Goal: Communication & Community: Answer question/provide support

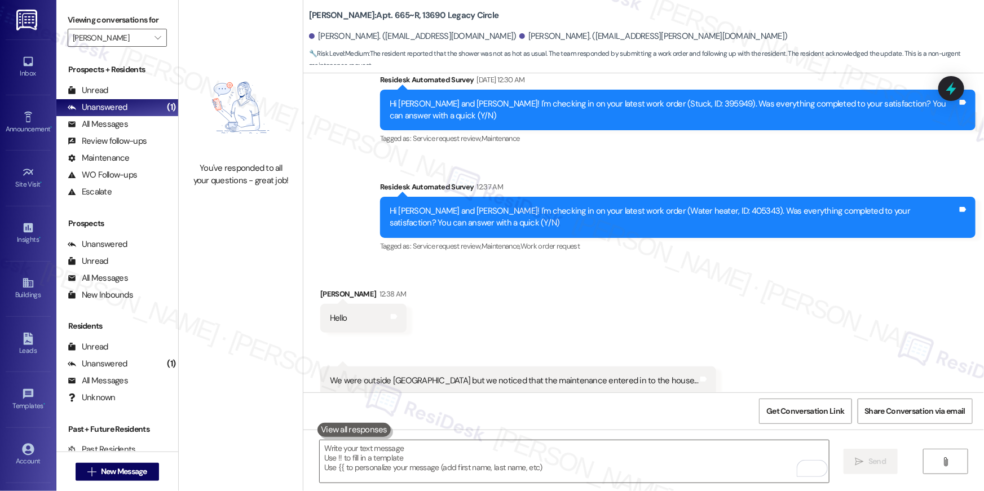
scroll to position [15384, 0]
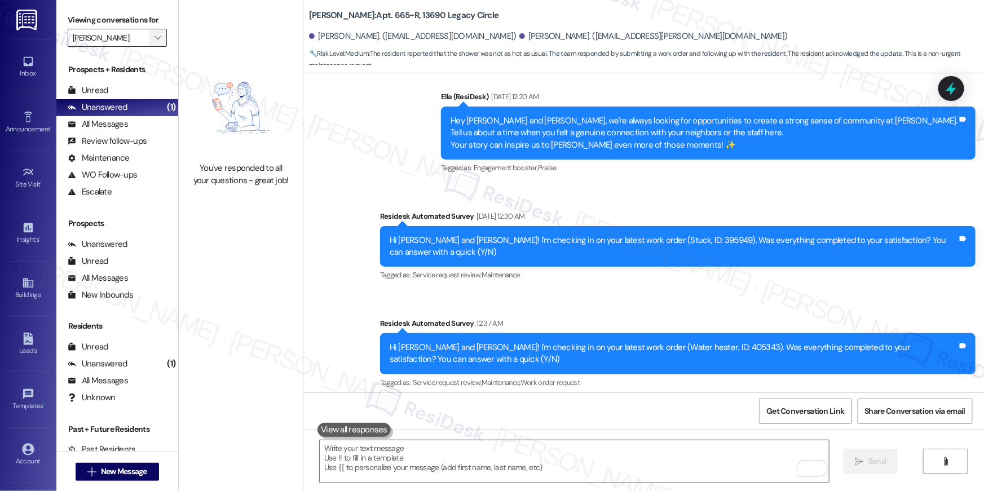
click at [152, 43] on span "" at bounding box center [157, 38] width 11 height 18
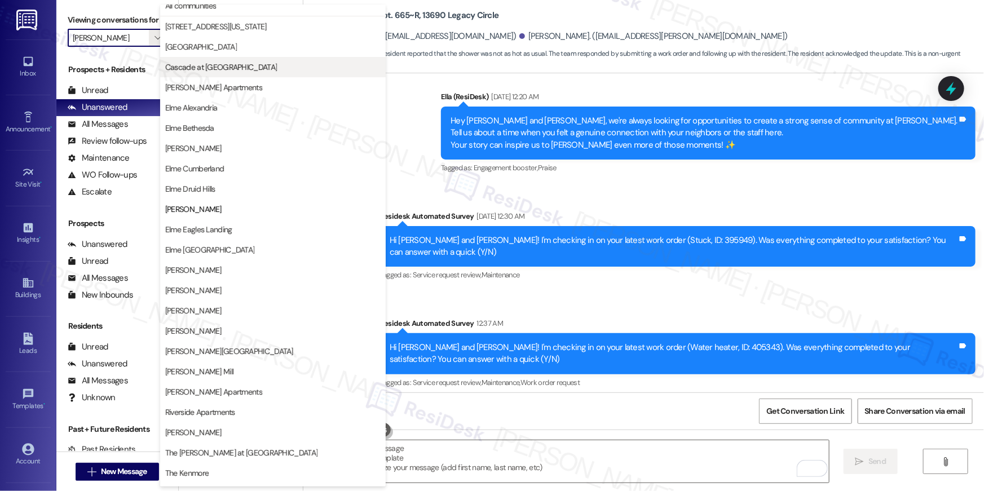
scroll to position [0, 0]
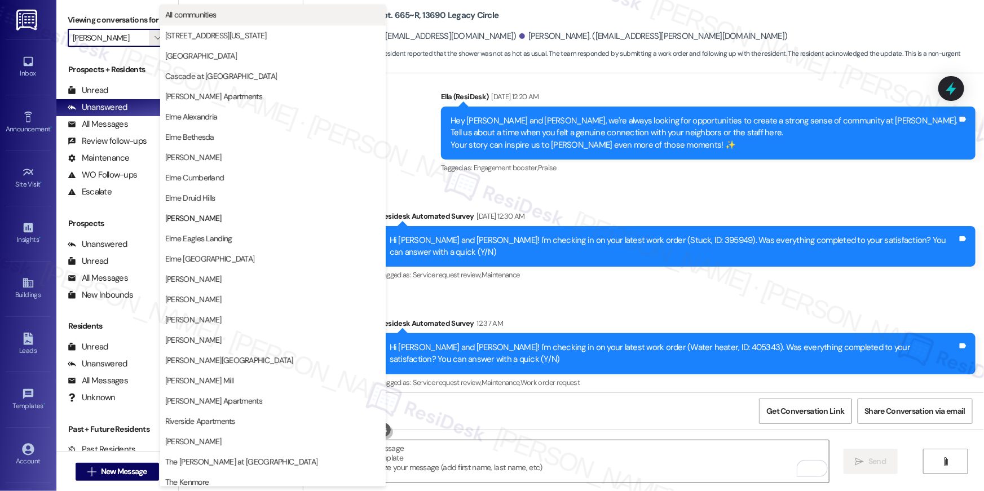
click at [182, 12] on span "All communities" at bounding box center [190, 14] width 51 height 11
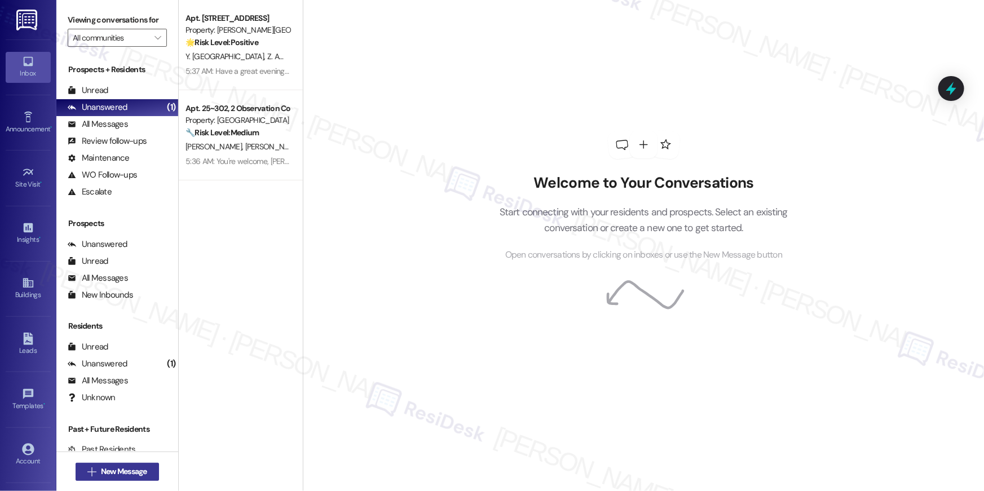
click at [144, 472] on span "New Message" at bounding box center [124, 472] width 46 height 12
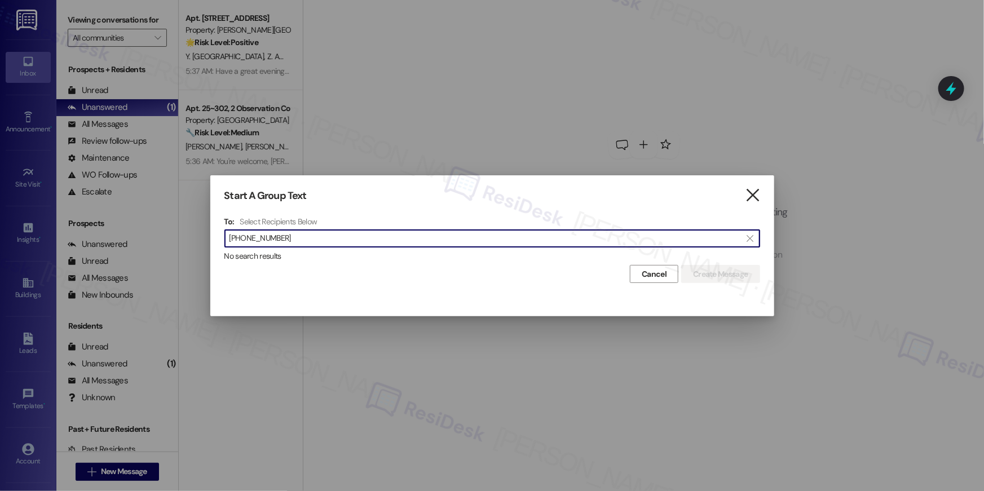
type input "703-909-4185"
click at [745, 195] on icon "" at bounding box center [752, 196] width 15 height 12
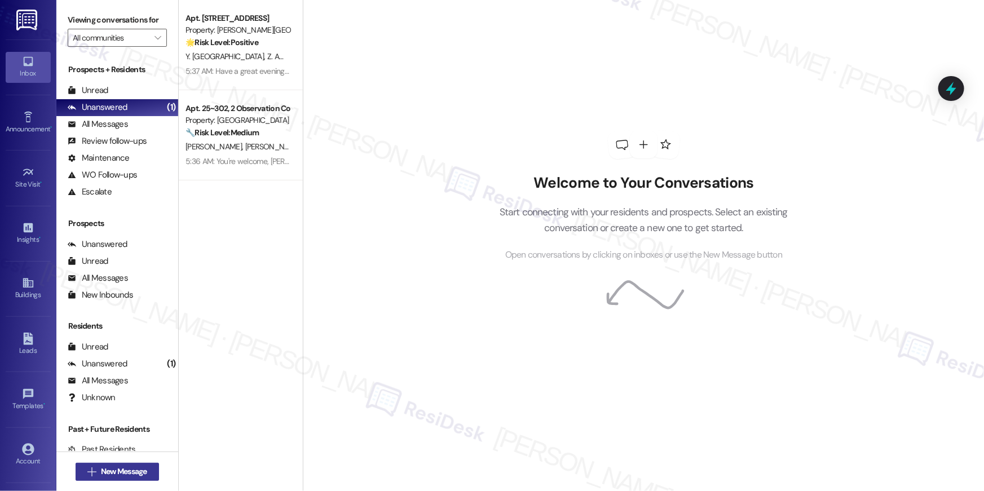
click at [109, 472] on span "New Message" at bounding box center [124, 472] width 46 height 12
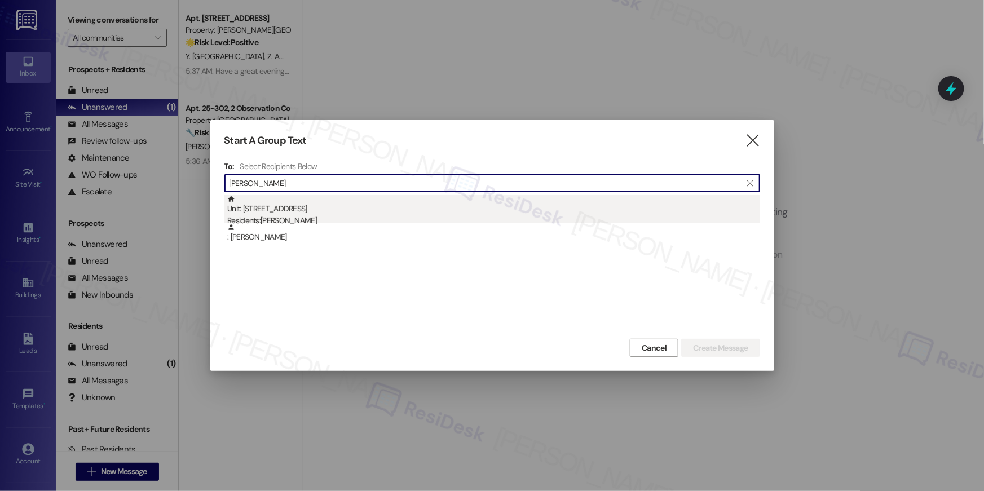
type input "dyllan feste"
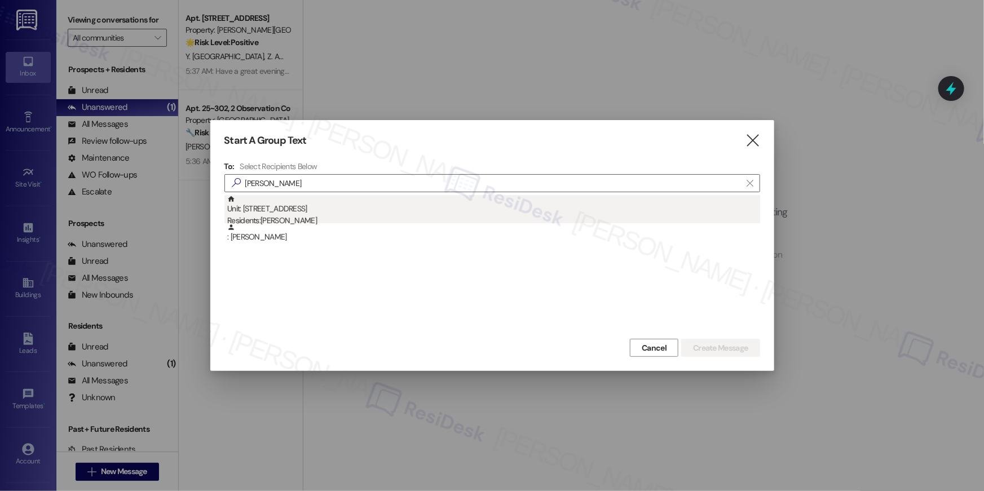
click at [297, 219] on div "Residents: Dyllan Feste" at bounding box center [493, 221] width 533 height 12
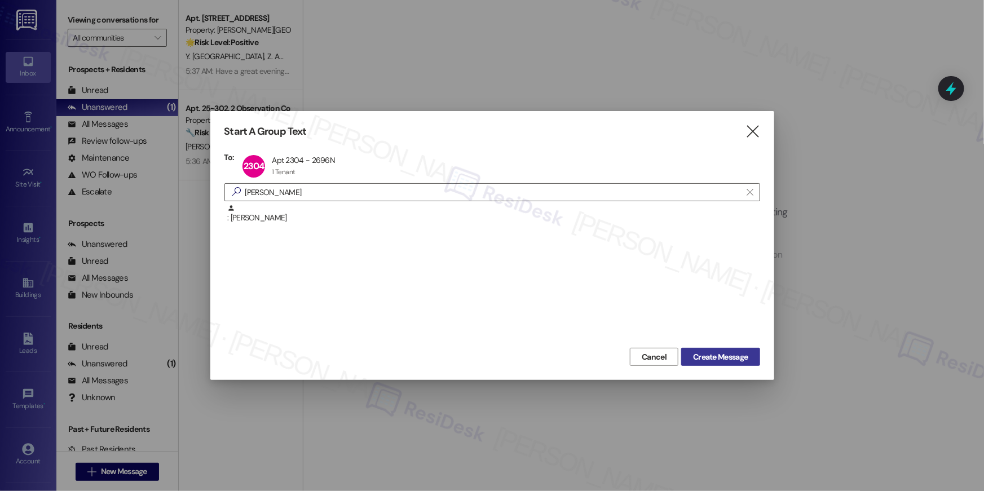
click at [695, 361] on span "Create Message" at bounding box center [720, 357] width 55 height 12
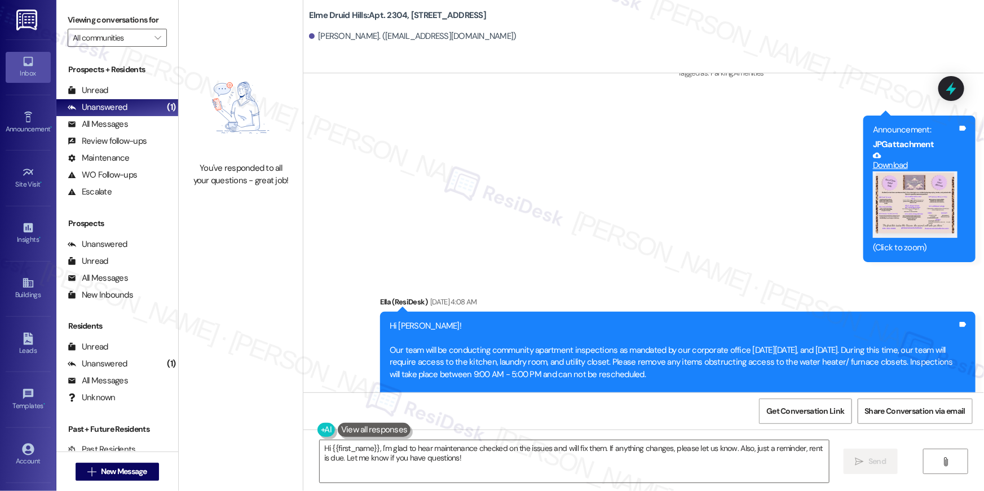
scroll to position [27537, 0]
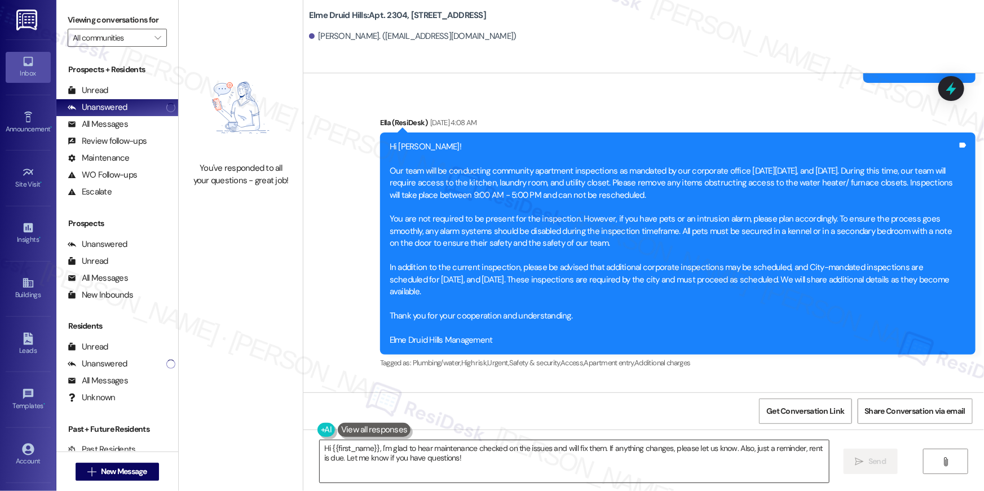
click at [528, 472] on textarea "Hi {{first_name}}, I'm glad to hear maintenance checked on the issues and will …" at bounding box center [574, 462] width 509 height 42
click at [527, 473] on textarea "Hi {{first_name}}, I'm glad to hear maintenance checked on the issues and will …" at bounding box center [574, 462] width 509 height 42
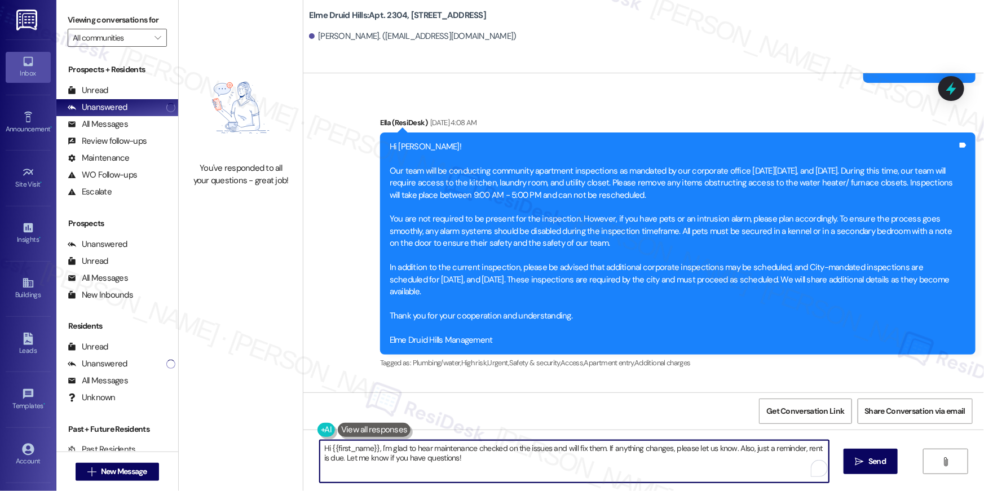
paste textarea "Hi {{first_name}}, your lease renewal is approaching. Could you review your off…"
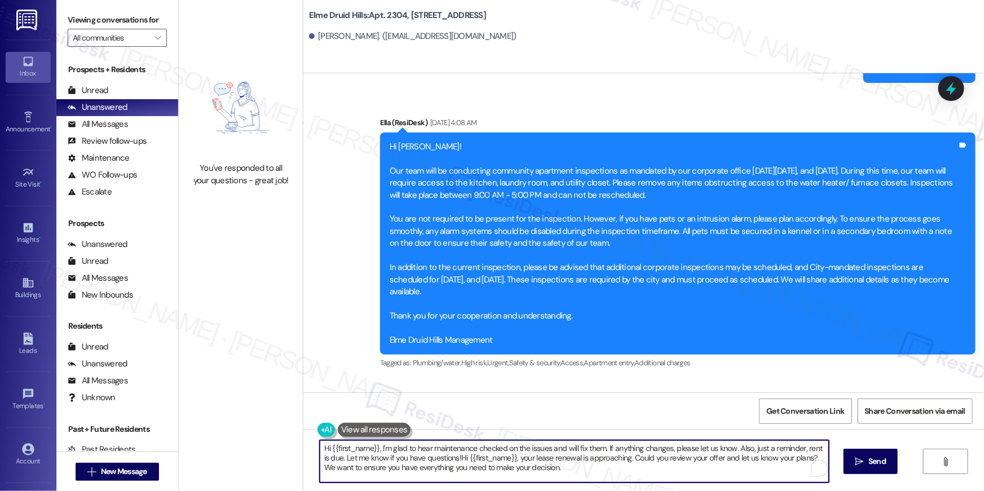
paste textarea "To enrich screen reader interactions, please activate Accessibility in Grammarl…"
type textarea "Hi {{first_name}}, your lease renewal is approaching. Could you review your off…"
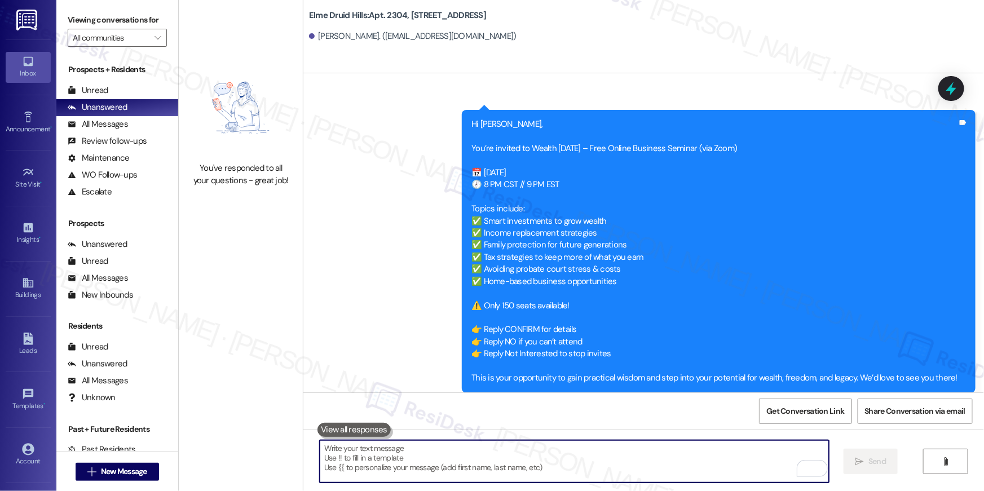
scroll to position [27627, 0]
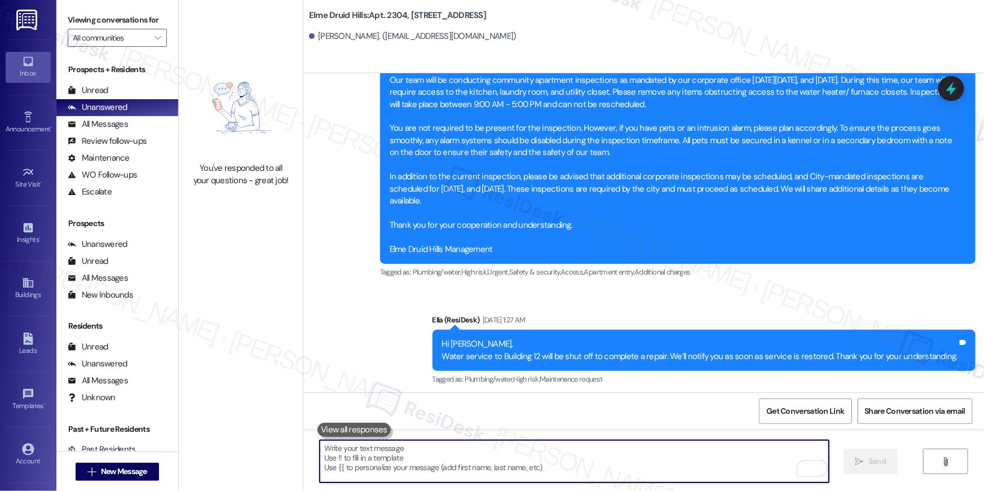
click at [119, 482] on div " New Message" at bounding box center [117, 472] width 83 height 28
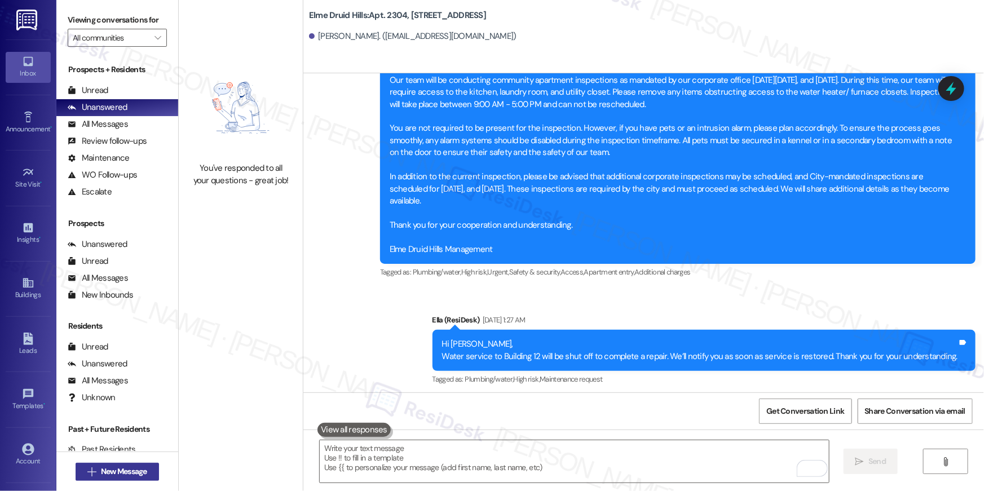
click at [128, 472] on span "New Message" at bounding box center [124, 472] width 46 height 12
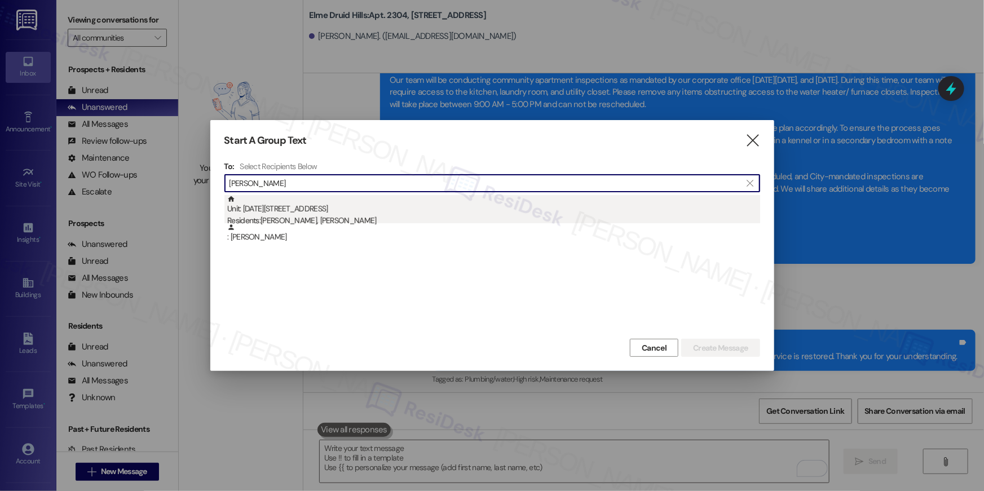
type input "madeleine rowland"
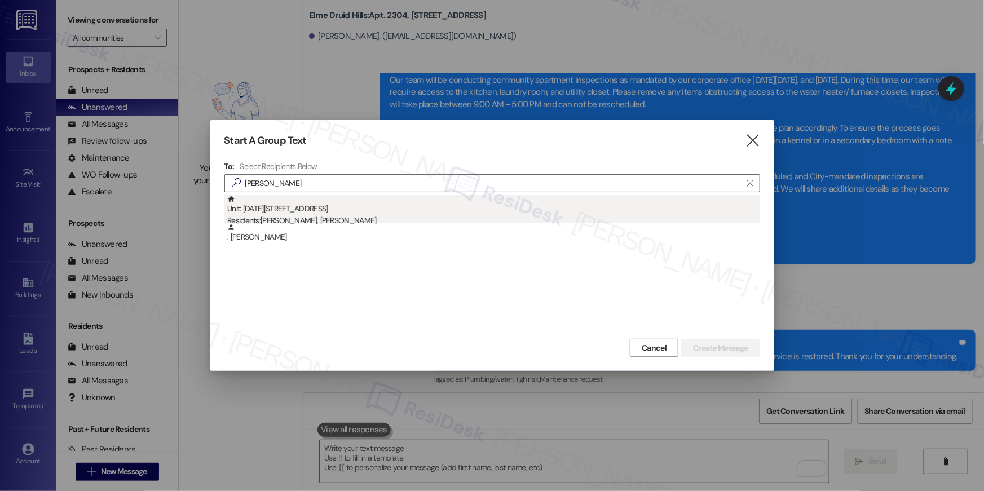
click at [354, 212] on div "Unit: 2035 - 2696 N Druid Hills Rd Residents: Sarah Delaney-Rowland, Madeleine …" at bounding box center [493, 211] width 533 height 32
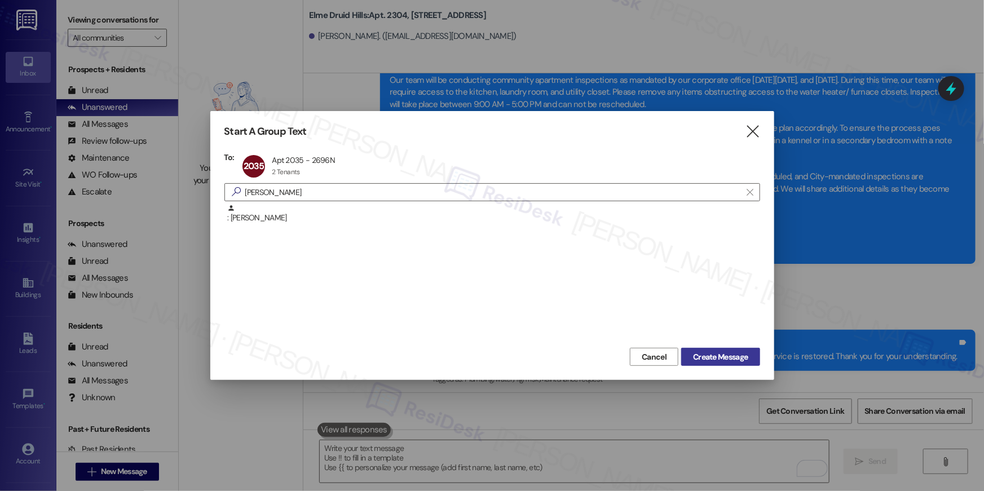
click at [731, 354] on span "Create Message" at bounding box center [720, 357] width 55 height 12
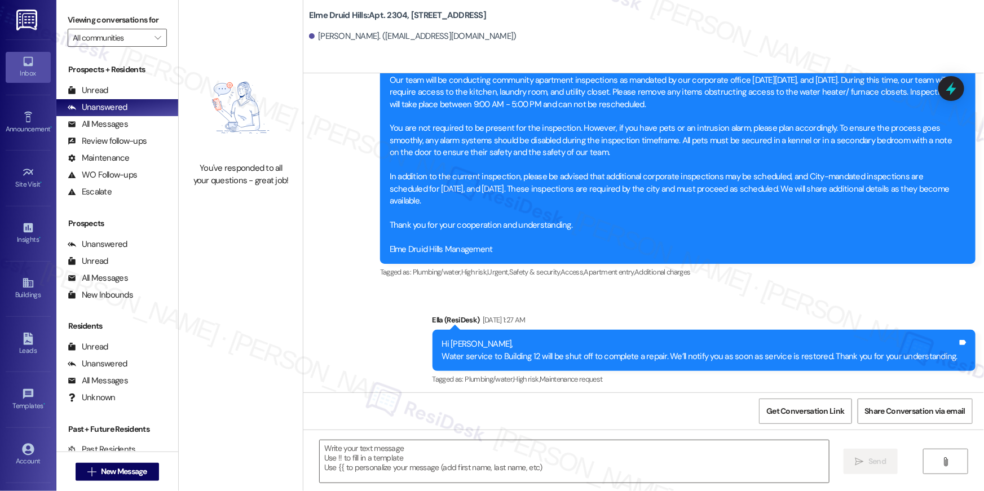
type textarea "Fetching suggested responses. Please feel free to read through the conversation…"
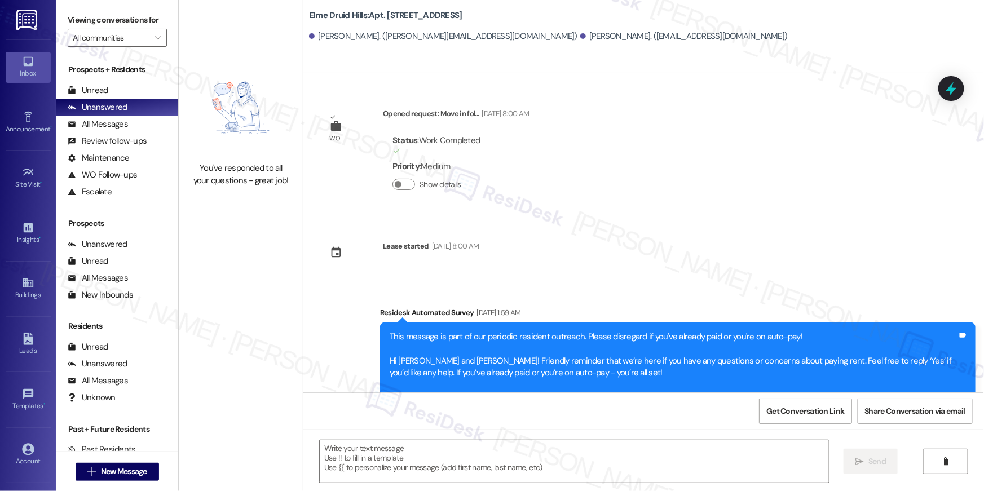
type textarea "Fetching suggested responses. Please feel free to read through the conversation…"
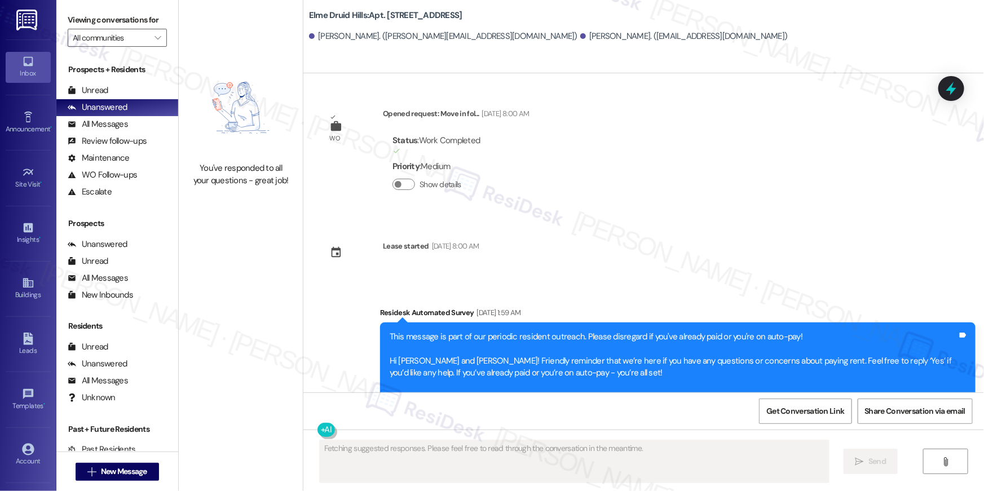
scroll to position [22252, 0]
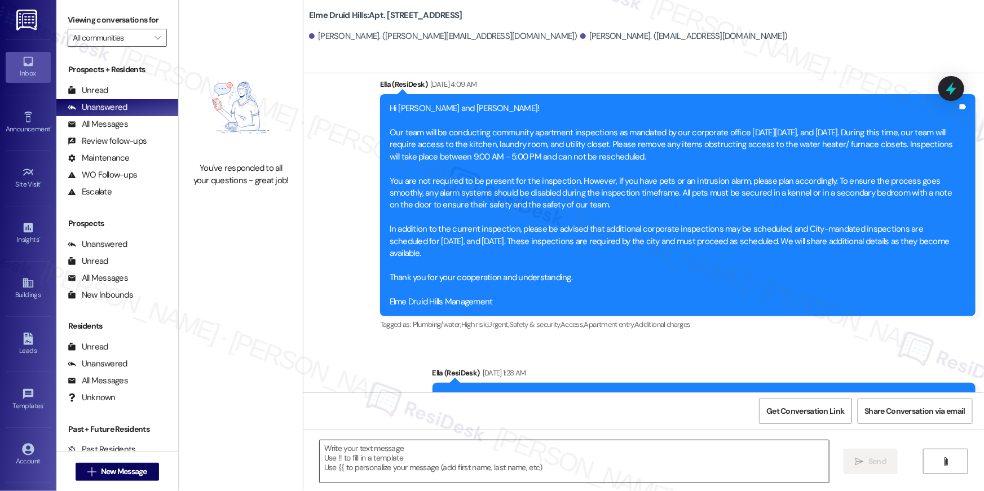
click at [548, 454] on textarea at bounding box center [574, 462] width 509 height 42
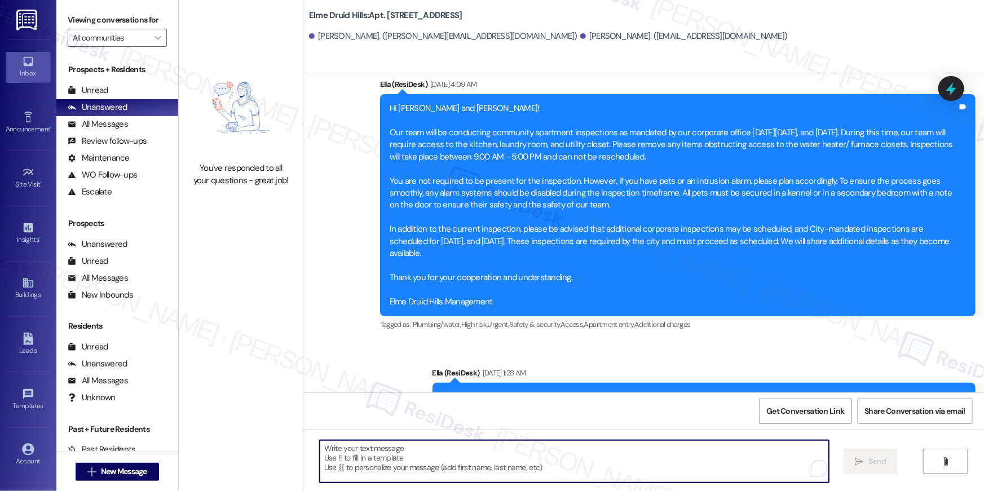
click at [546, 456] on textarea "To enrich screen reader interactions, please activate Accessibility in Grammarl…" at bounding box center [574, 462] width 509 height 42
paste textarea "Hi {{first_name}}, your lease renewal is approaching. Could you review your off…"
type textarea "Hi {{first_name}}, your lease renewal is approaching. Could you review your off…"
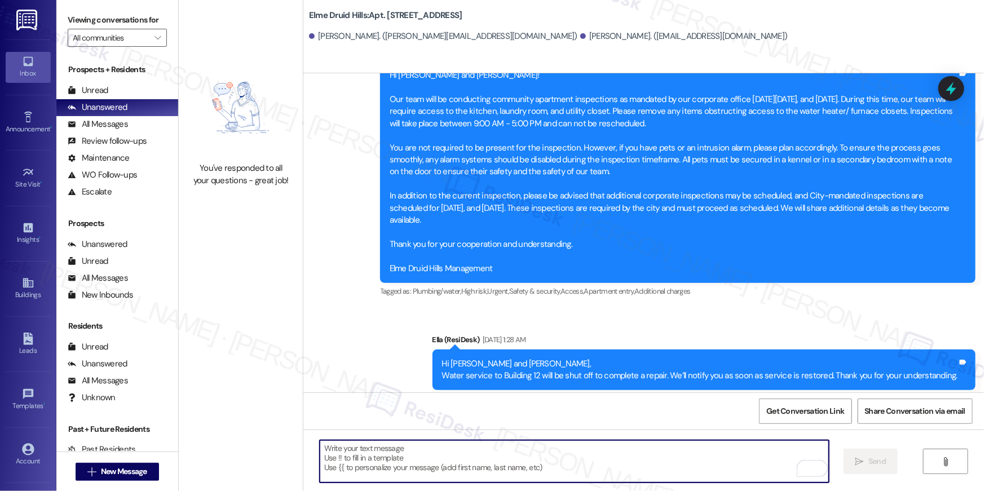
scroll to position [22343, 0]
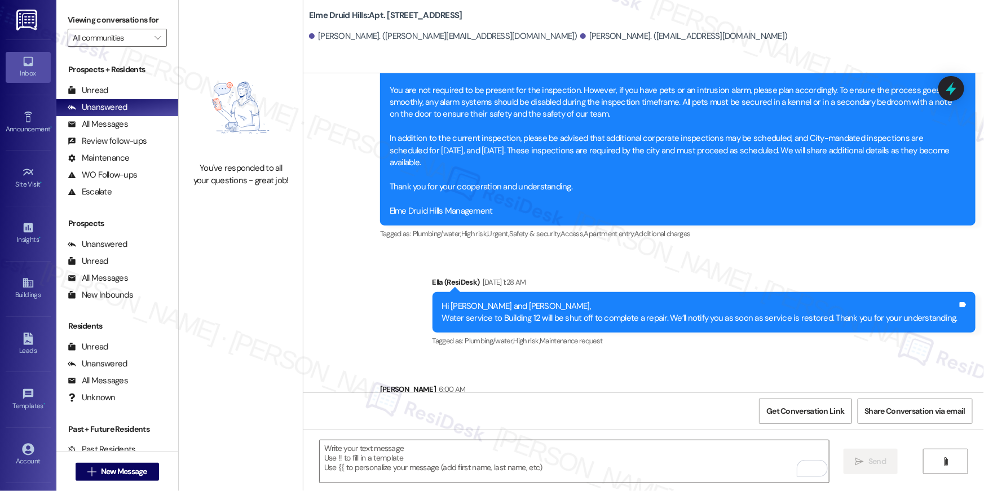
click at [717, 302] on div "Sent via SMS Ella (ResiDesk) Sep 10, 2025 at 11:16 PM Hi Madeleine and Sarah, I…" at bounding box center [643, 2] width 681 height 894
click at [87, 463] on button " New Message" at bounding box center [117, 472] width 83 height 18
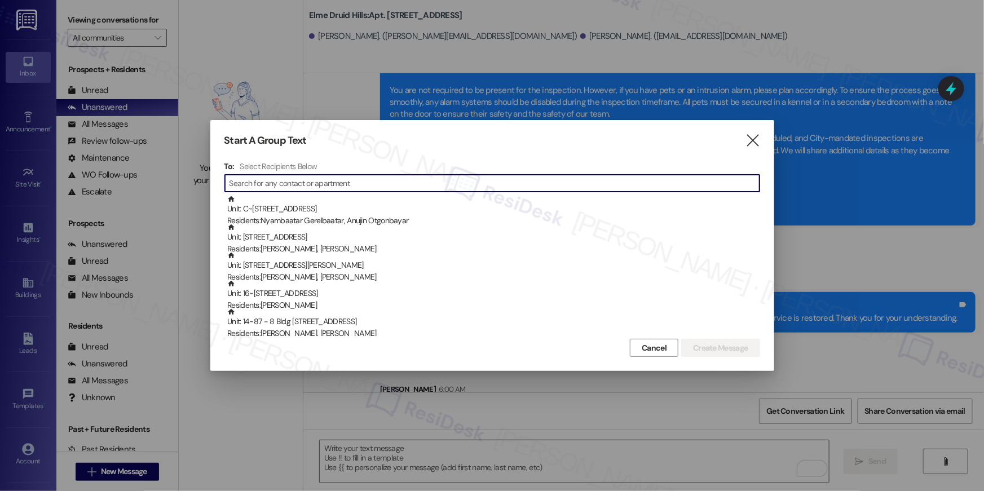
scroll to position [22331, 0]
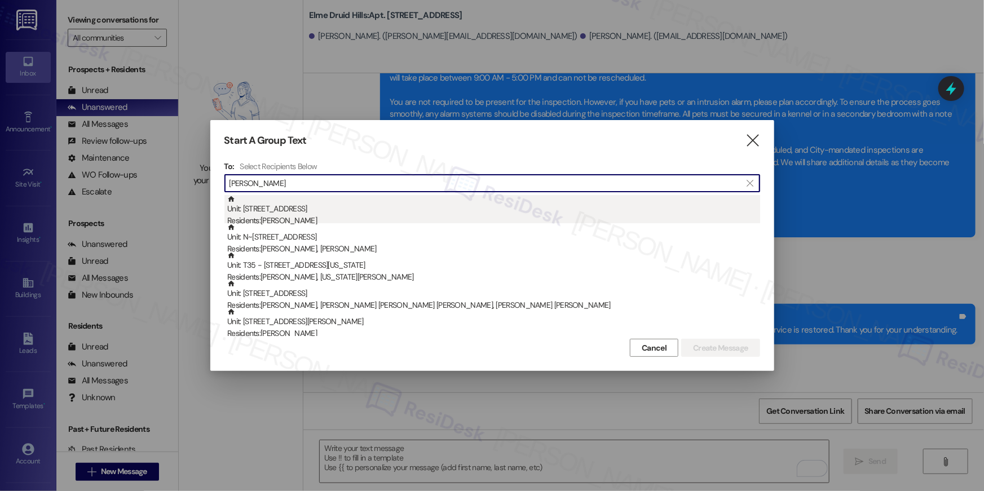
type input "evelin"
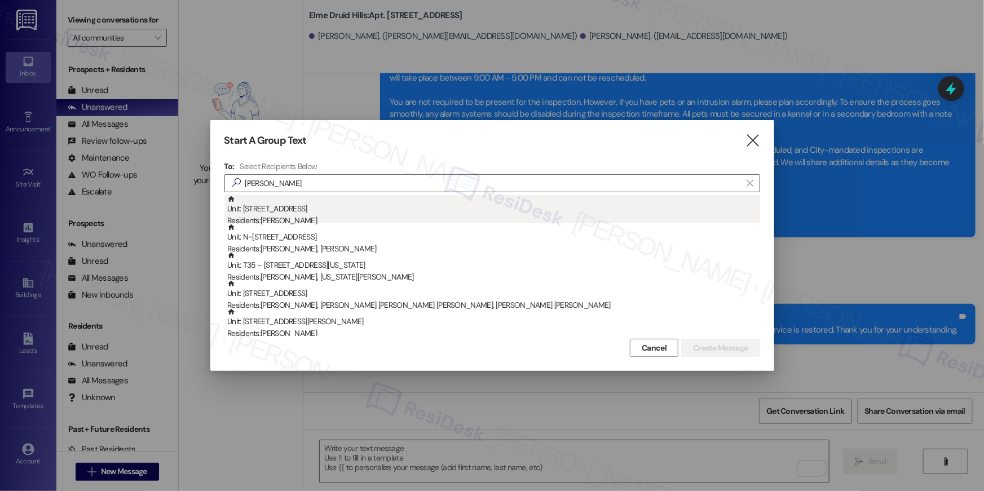
click at [289, 206] on div "Unit: 7409 - 205 Century Place Residents: Evelin Reilly" at bounding box center [493, 211] width 533 height 32
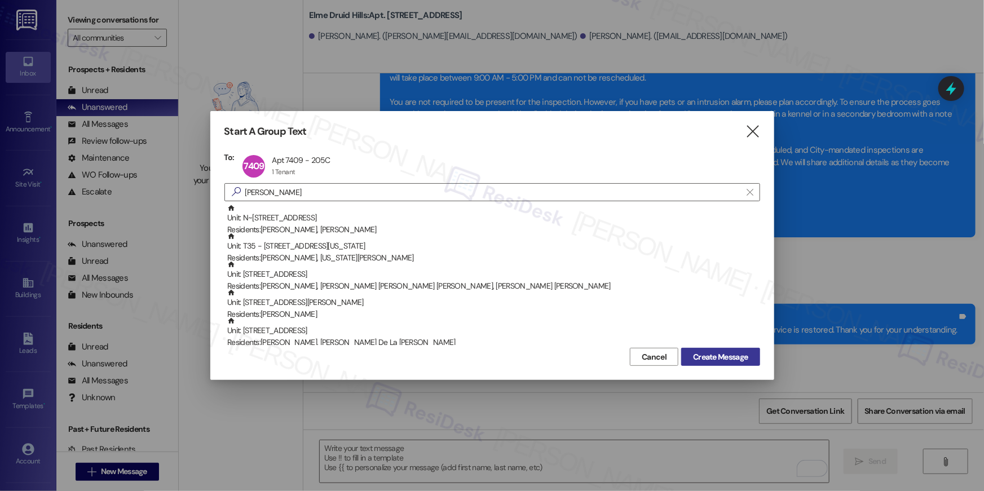
click at [701, 360] on span "Create Message" at bounding box center [720, 357] width 55 height 12
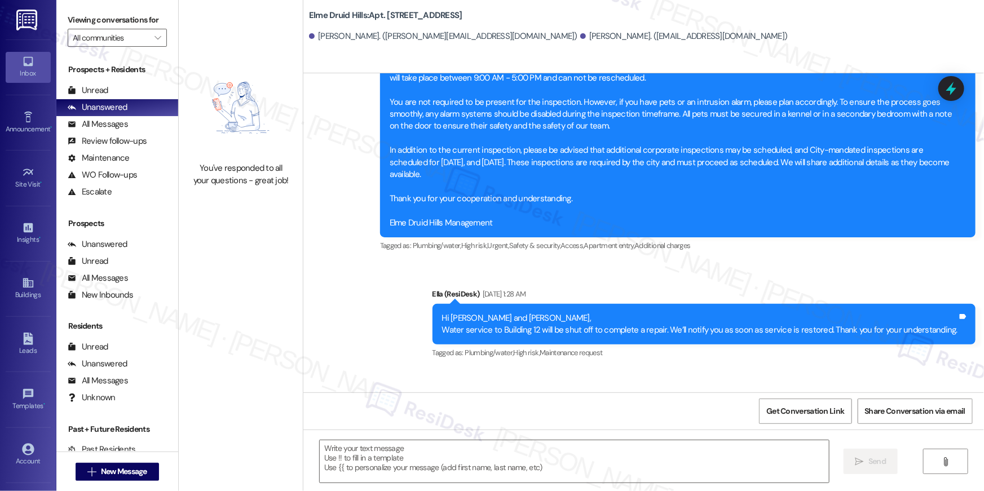
type textarea "Fetching suggested responses. Please feel free to read through the conversation…"
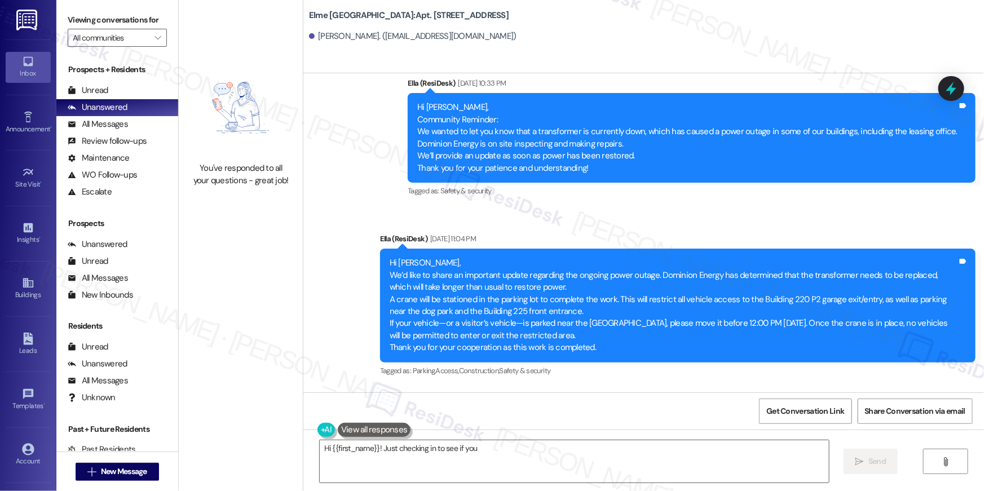
scroll to position [14775, 0]
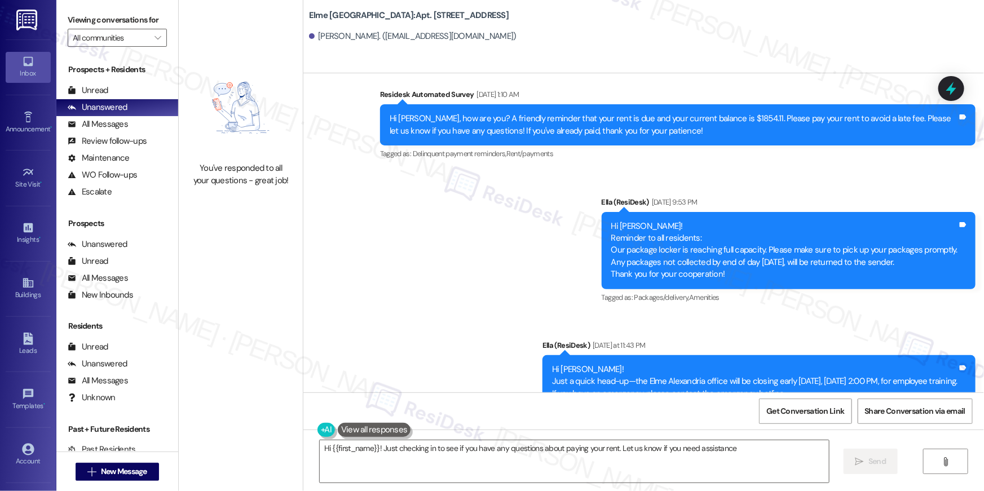
type textarea "Hi {{first_name}}! Just checking in to see if you have any questions about payi…"
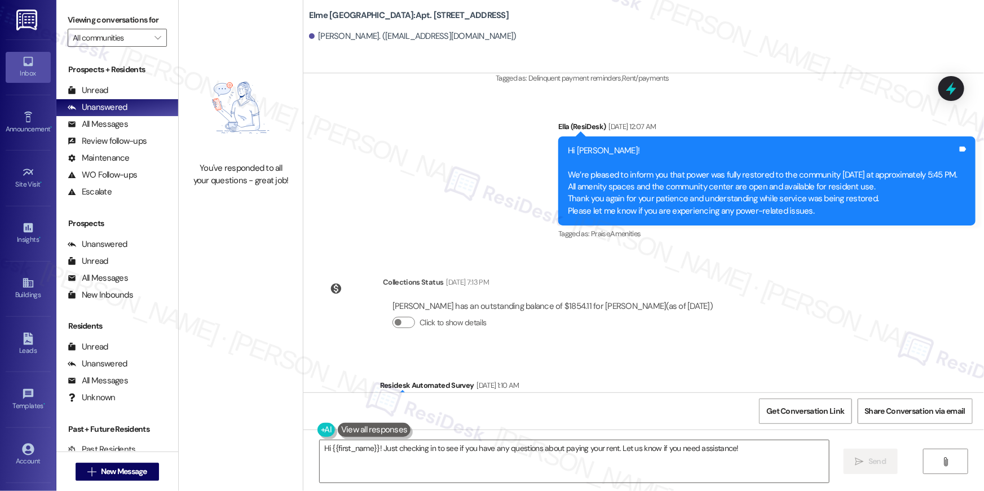
scroll to position [14477, 0]
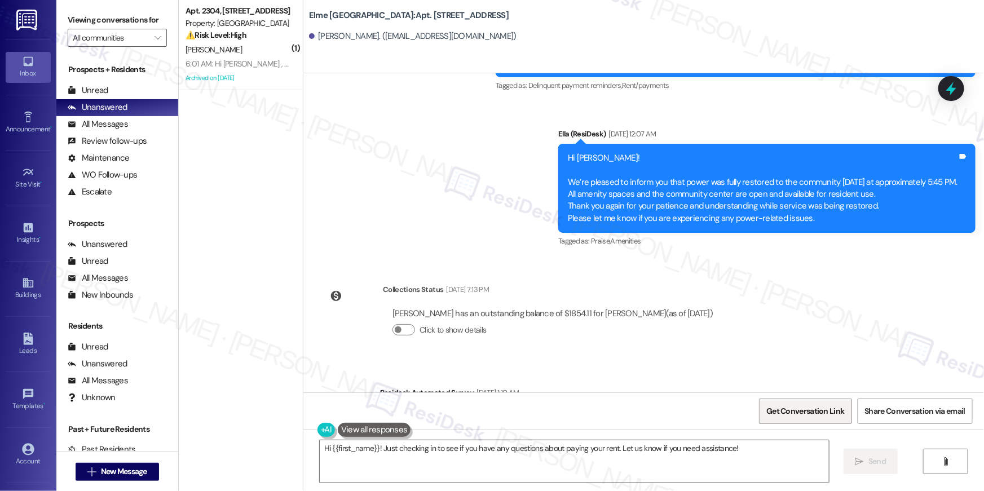
click at [834, 412] on span "Get Conversation Link" at bounding box center [806, 412] width 78 height 12
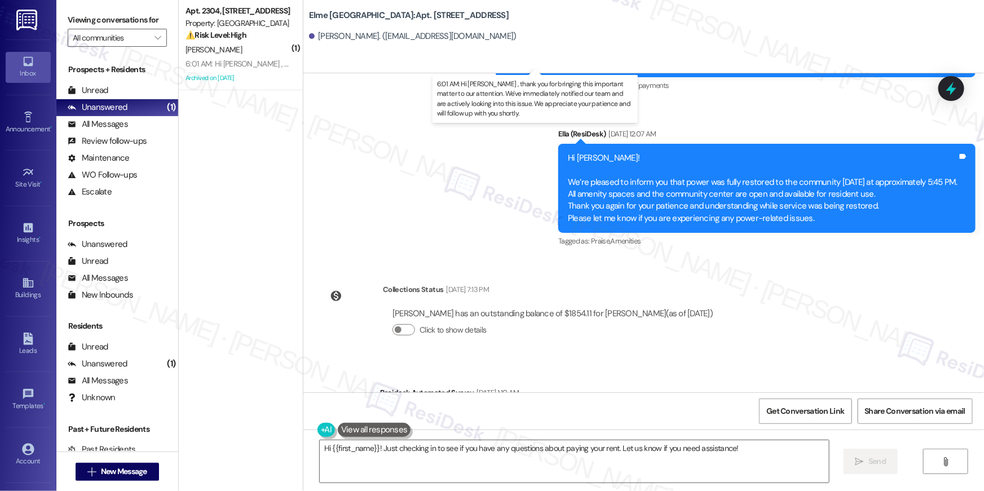
click at [228, 59] on div "6:01 AM: Hi Dyllan , thank you for bringing this important matter to our attent…" at bounding box center [561, 64] width 750 height 10
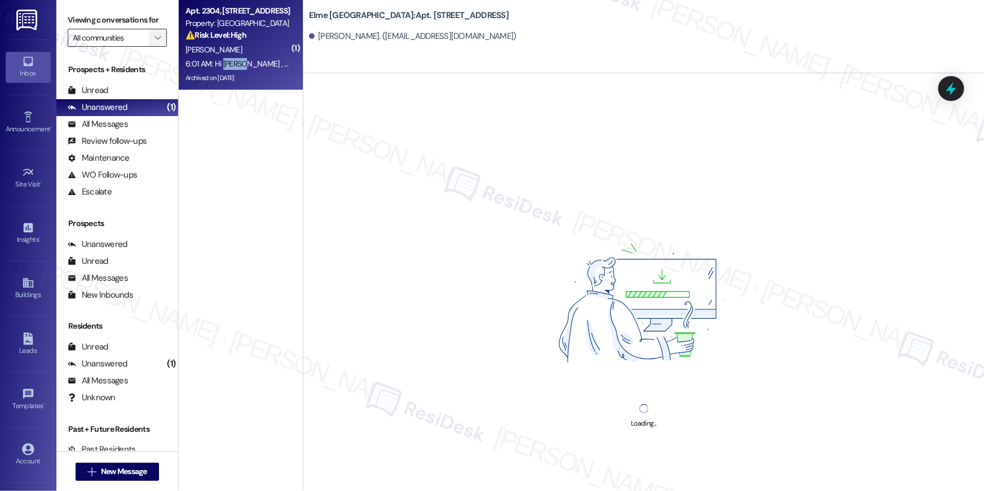
click at [158, 39] on button "" at bounding box center [158, 38] width 18 height 18
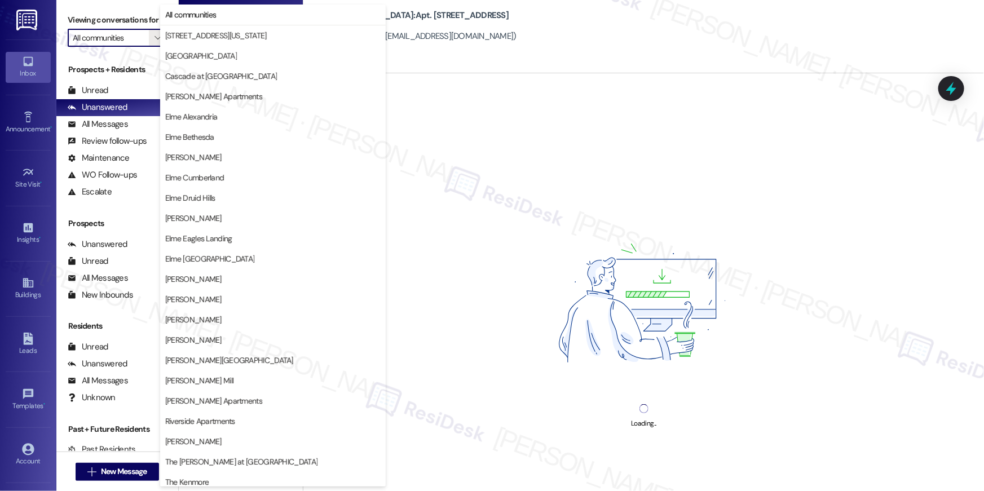
click at [215, 15] on span "All communities" at bounding box center [190, 14] width 51 height 11
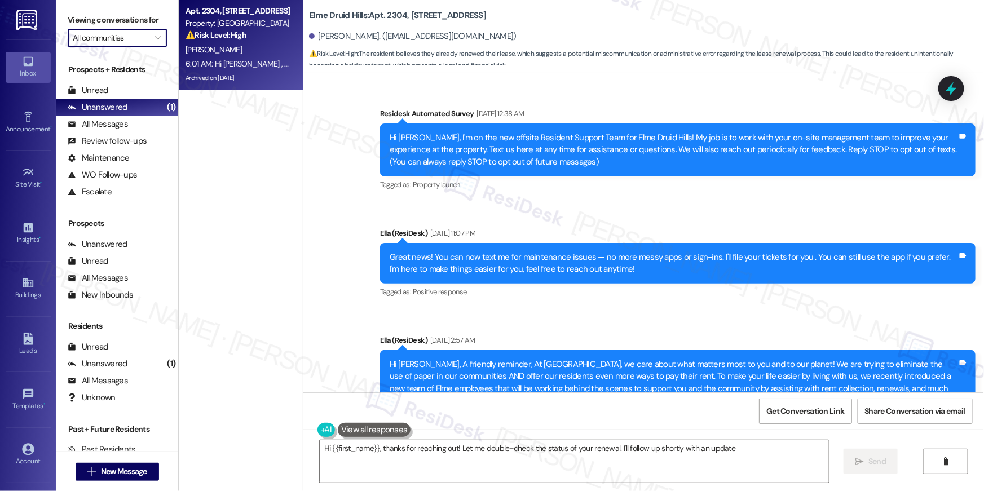
type textarea "Hi {{first_name}}, thanks for reaching out! Let me double-check the status of y…"
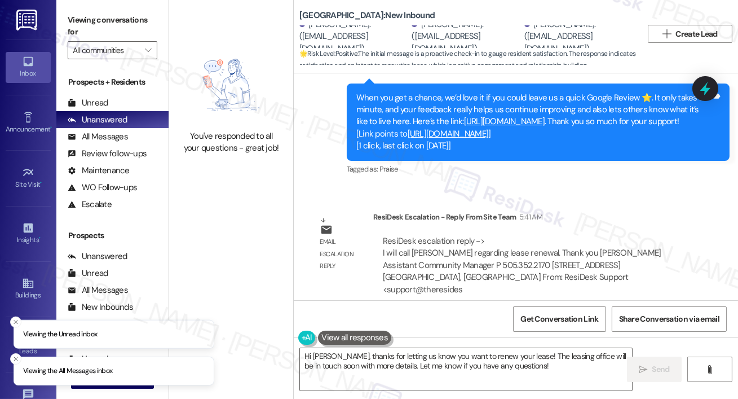
scroll to position [953, 0]
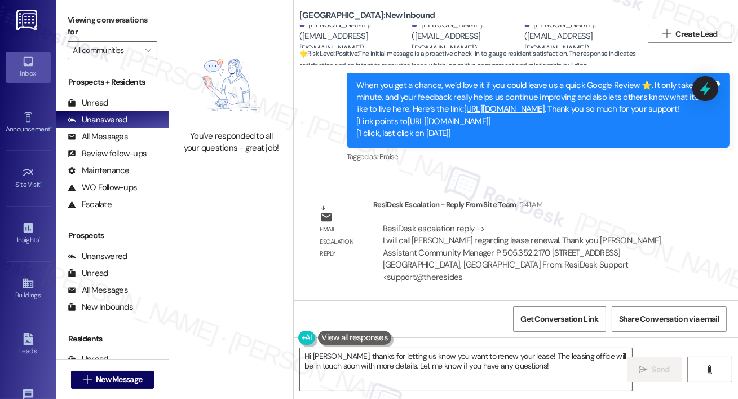
click at [497, 103] on link "https://www.theresidesk.com/links/review-HiYDW72Nz" at bounding box center [504, 108] width 81 height 11
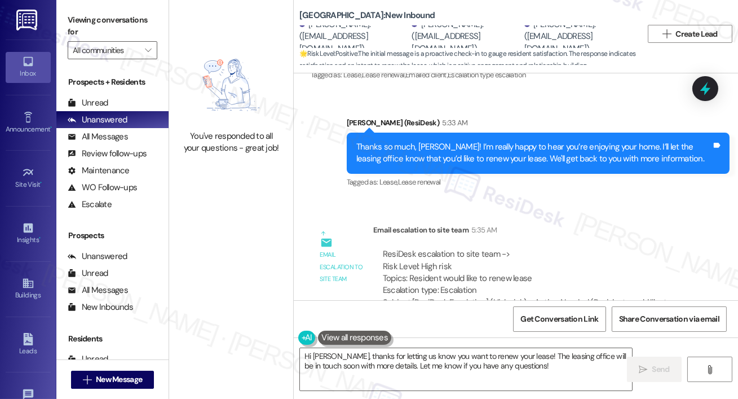
scroll to position [652, 0]
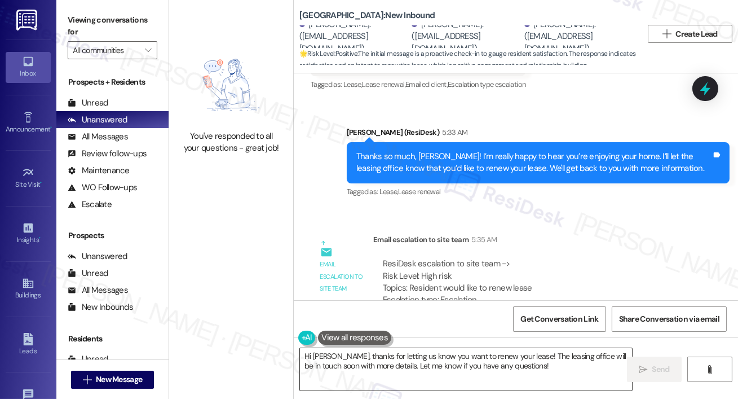
click at [394, 358] on textarea "Hi Consuelo, thanks for letting us know you want to renew your lease! The leasi…" at bounding box center [466, 369] width 332 height 42
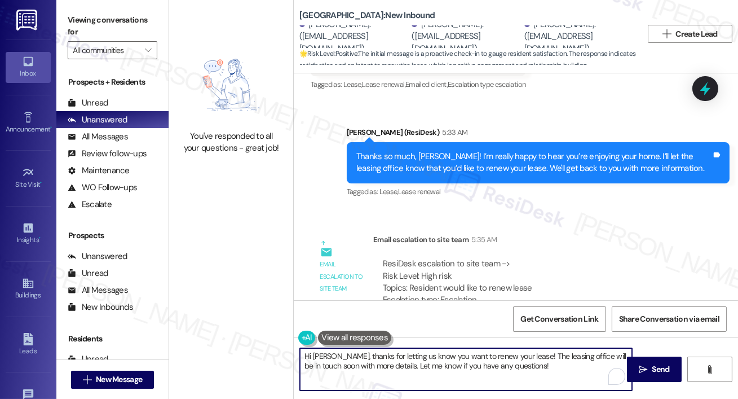
drag, startPoint x: 347, startPoint y: 355, endPoint x: 358, endPoint y: 388, distance: 34.4
click at [358, 388] on textarea "Hi Consuelo, thanks for letting us know you want to renew your lease! The leasi…" at bounding box center [466, 369] width 332 height 42
type textarea "Hi Consuelo, our office will be calling you regarding the lease renewal. Please…"
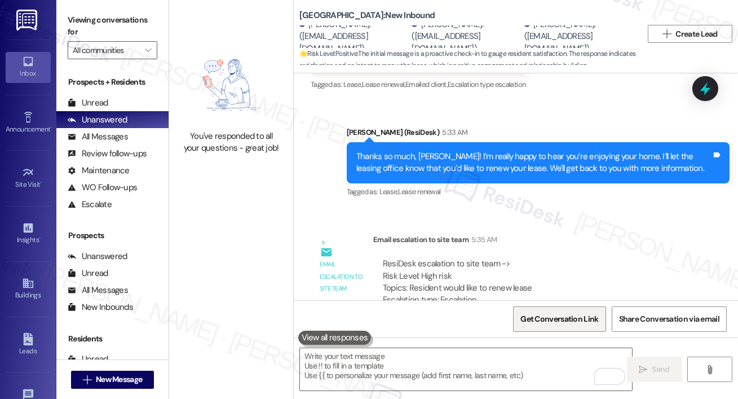
click at [547, 314] on span "Get Conversation Link" at bounding box center [560, 319] width 78 height 12
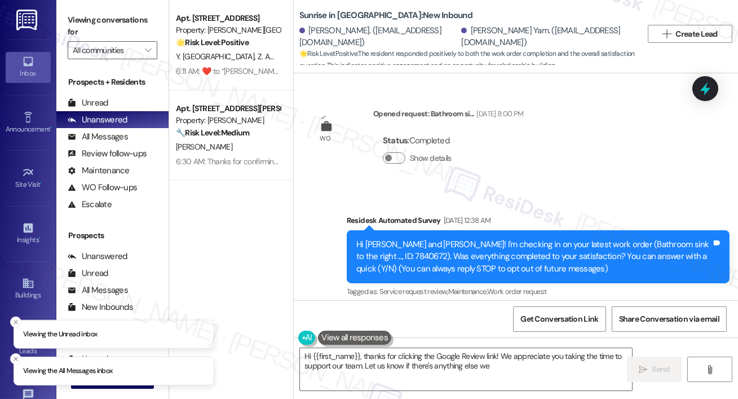
scroll to position [385, 0]
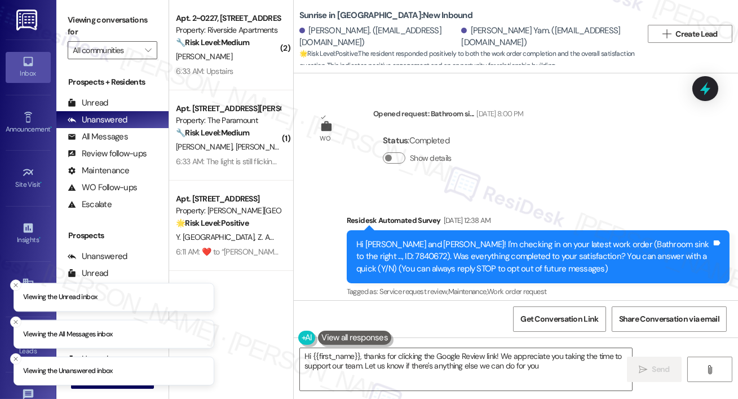
type textarea "Hi {{first_name}}, thanks for clicking the Google Review link! We appreciate yo…"
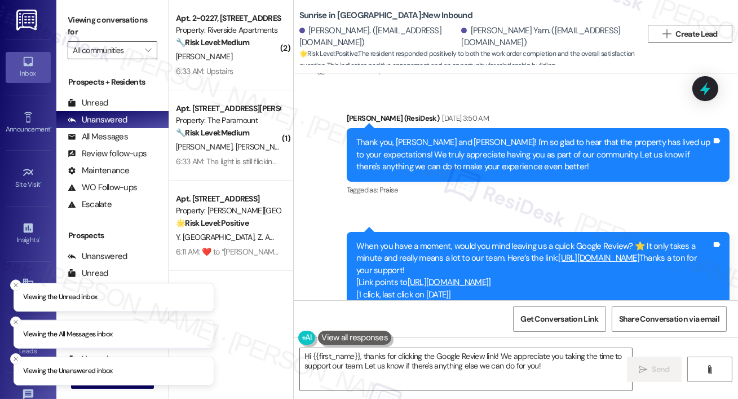
scroll to position [645, 0]
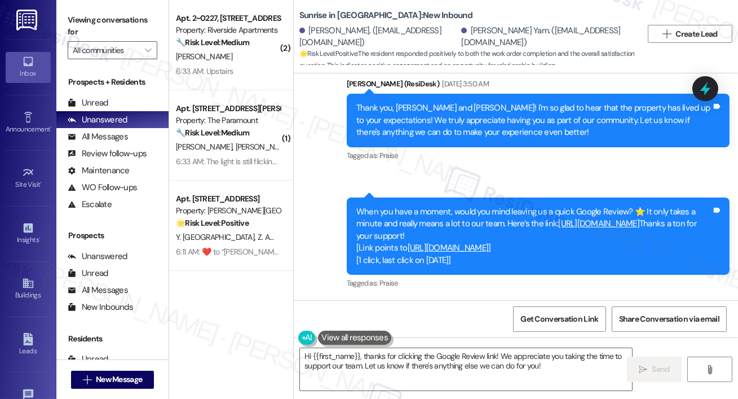
click at [584, 218] on link "[URL][DOMAIN_NAME]" at bounding box center [599, 223] width 81 height 11
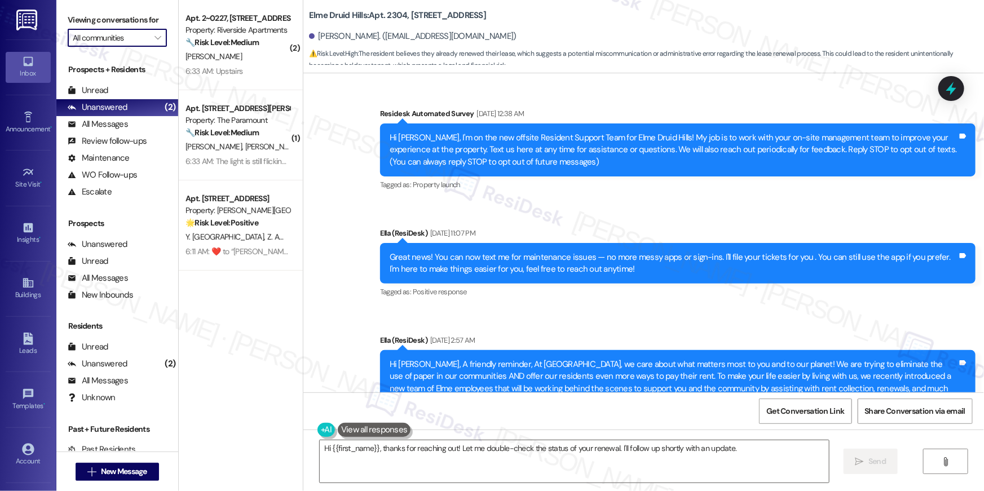
scroll to position [28213, 0]
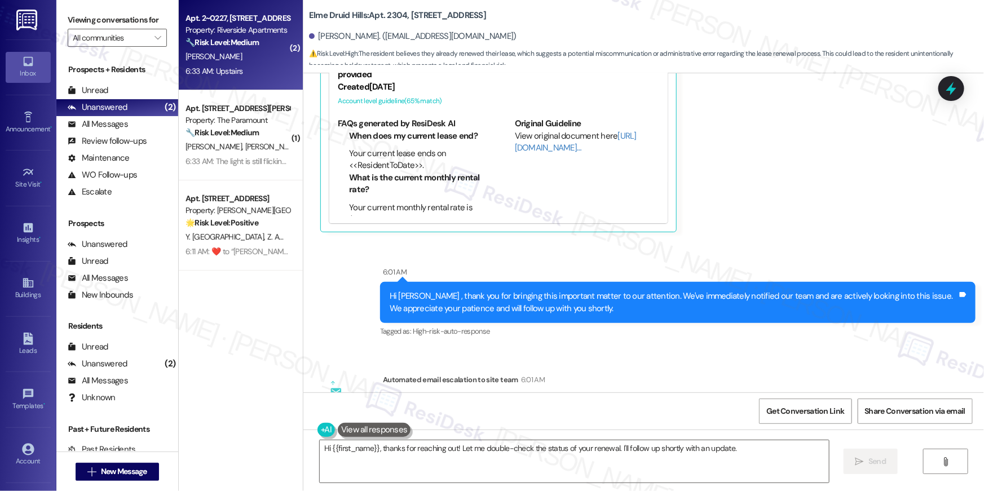
click at [226, 44] on strong "🔧 Risk Level: Medium" at bounding box center [222, 42] width 73 height 10
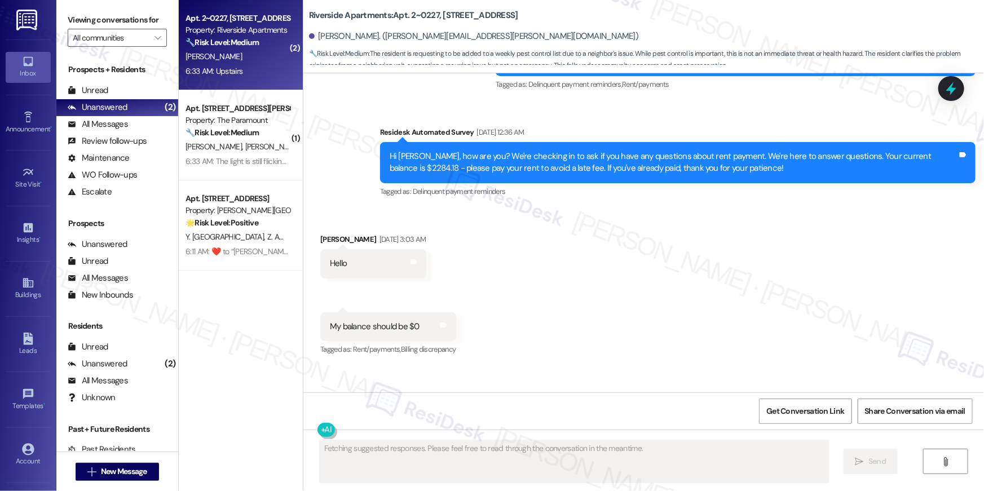
scroll to position [3833, 0]
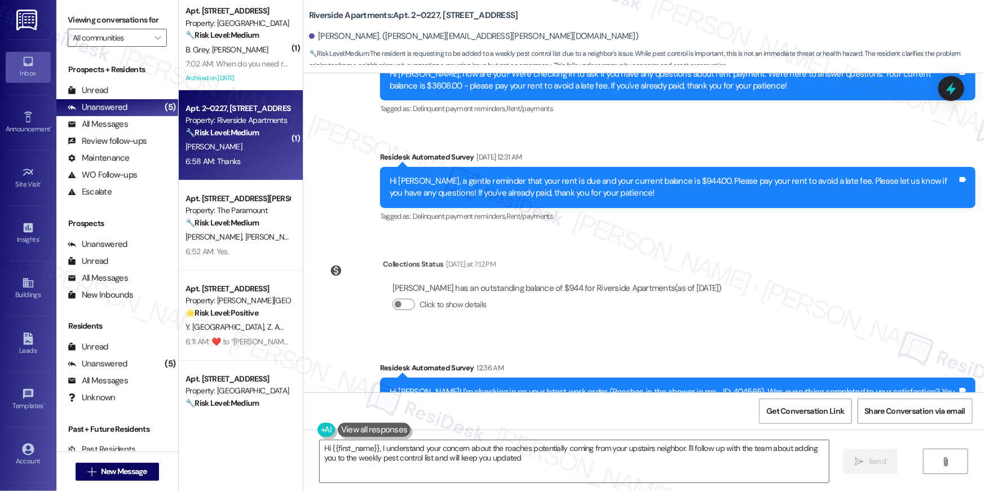
type textarea "Hi {{first_name}}, I understand your concern about the roaches potentially comi…"
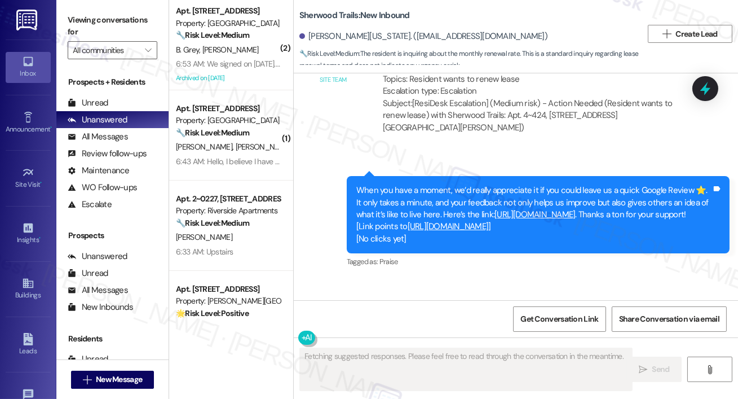
scroll to position [850, 0]
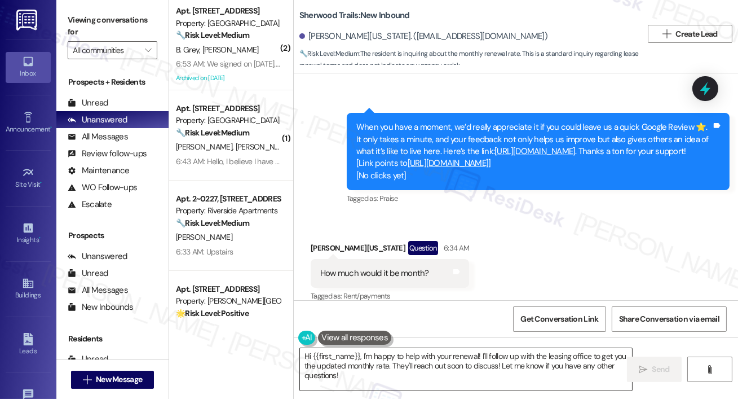
click at [419, 374] on textarea "Hi {{first_name}}, I'm happy to help with your renewal! I'll follow up with the…" at bounding box center [466, 369] width 332 height 42
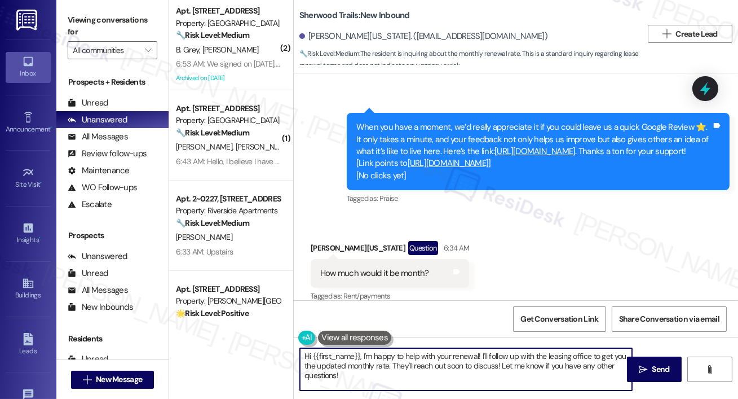
drag, startPoint x: 366, startPoint y: 355, endPoint x: 380, endPoint y: 385, distance: 33.1
click at [380, 385] on textarea "Hi {{first_name}}, I'm happy to help with your renewal! I'll follow up with the…" at bounding box center [466, 369] width 332 height 42
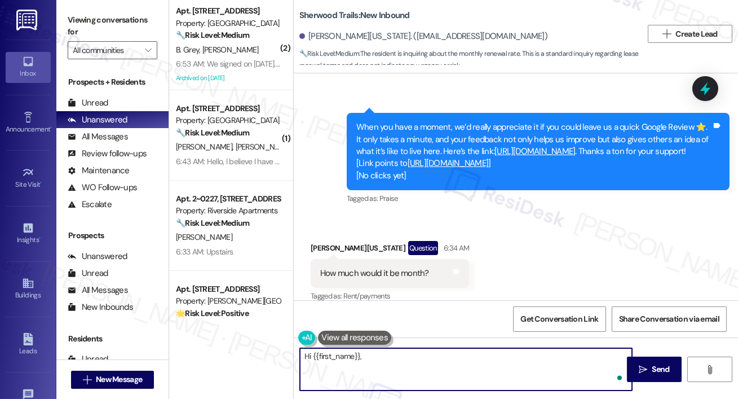
paste textarea "I just got an update from the site team. Please stop by the office and the team…"
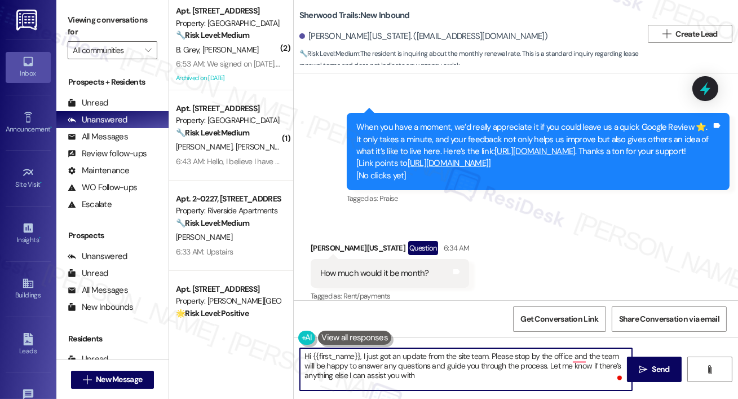
type textarea "Hi {{first_name}}, I just got an update from the site team. Please stop by the …"
